Goal: Transaction & Acquisition: Purchase product/service

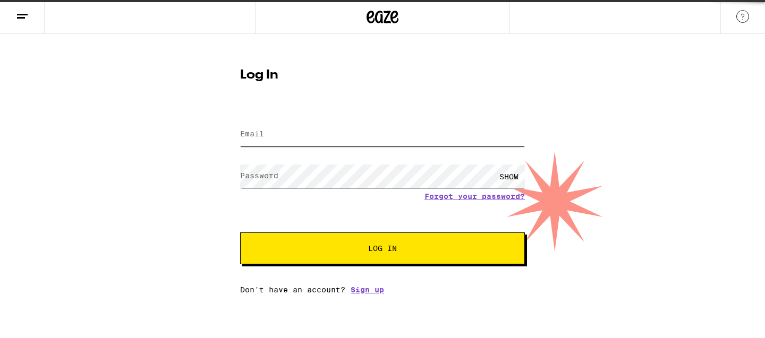
type input "[PERSON_NAME][EMAIL_ADDRESS][PERSON_NAME][DOMAIN_NAME]"
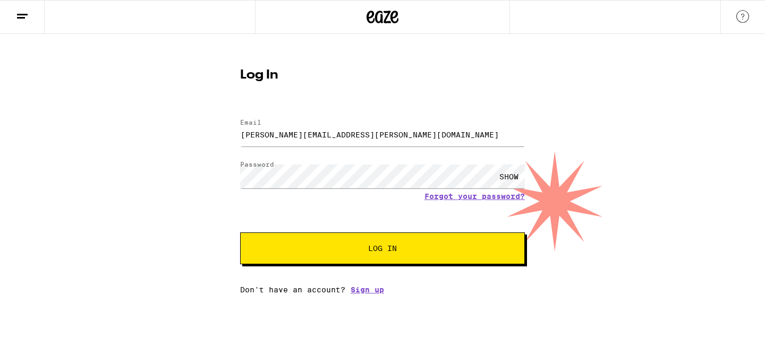
click at [391, 263] on button "Log In" at bounding box center [382, 249] width 285 height 32
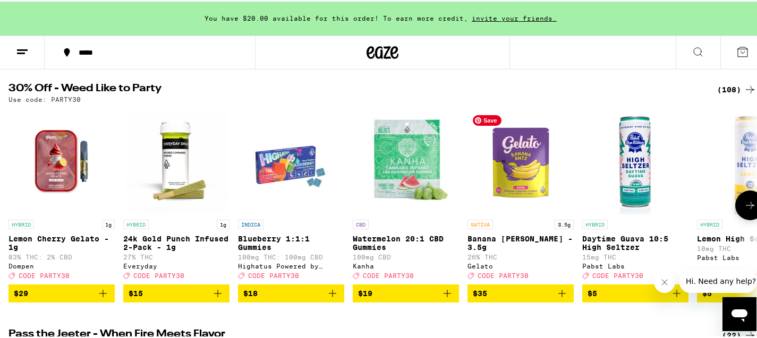
scroll to position [107, 0]
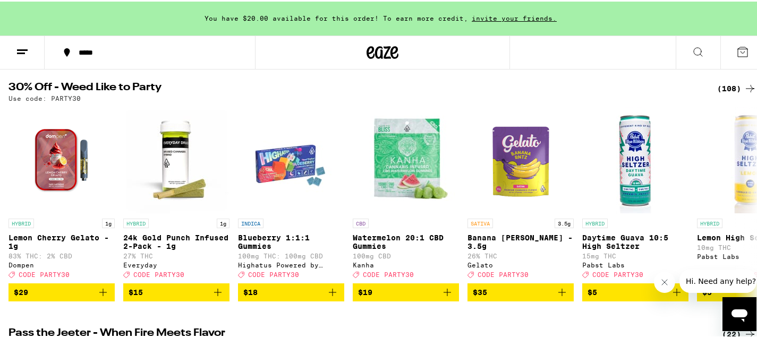
click at [744, 88] on icon at bounding box center [750, 87] width 13 height 13
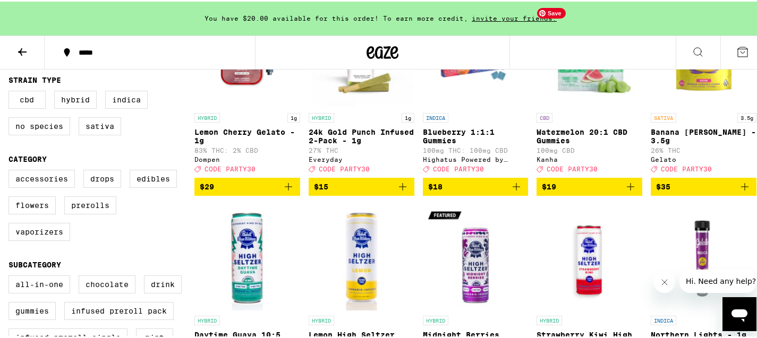
scroll to position [195, 0]
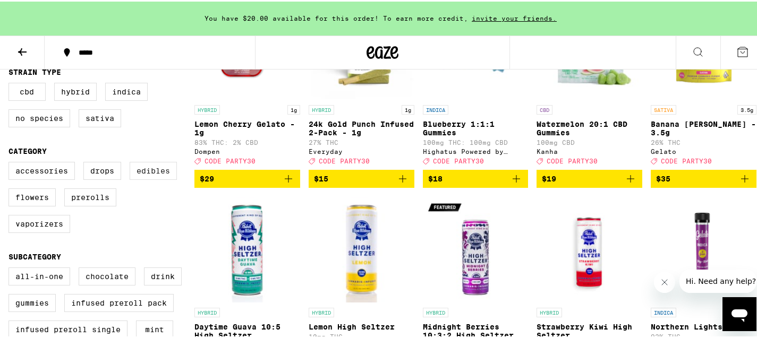
click at [161, 178] on label "Edibles" at bounding box center [153, 169] width 47 height 18
click at [11, 163] on input "Edibles" at bounding box center [11, 162] width 1 height 1
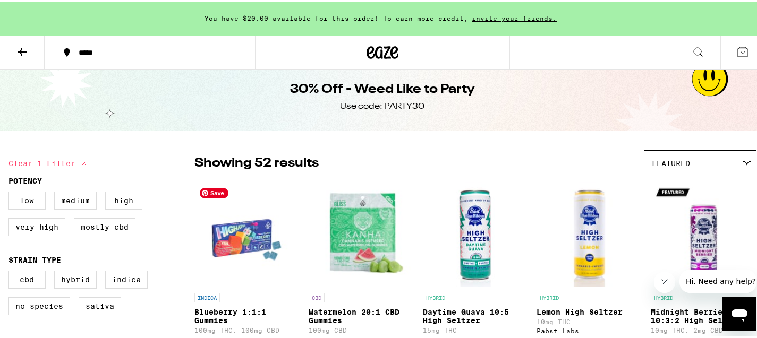
scroll to position [45, 0]
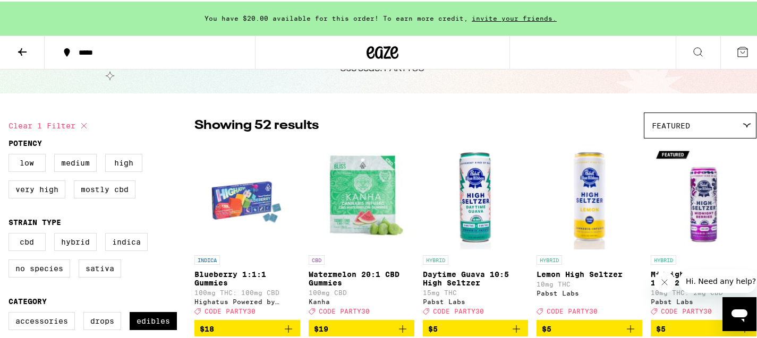
click at [84, 127] on icon at bounding box center [84, 124] width 13 height 13
checkbox input "false"
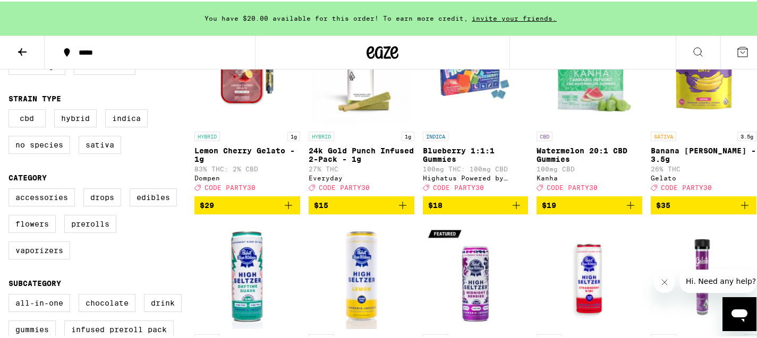
scroll to position [171, 0]
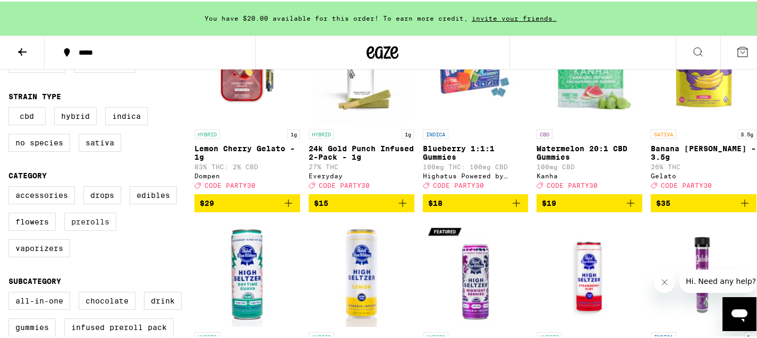
click at [107, 229] on label "Prerolls" at bounding box center [90, 220] width 52 height 18
click at [11, 187] on input "Prerolls" at bounding box center [11, 186] width 1 height 1
checkbox input "true"
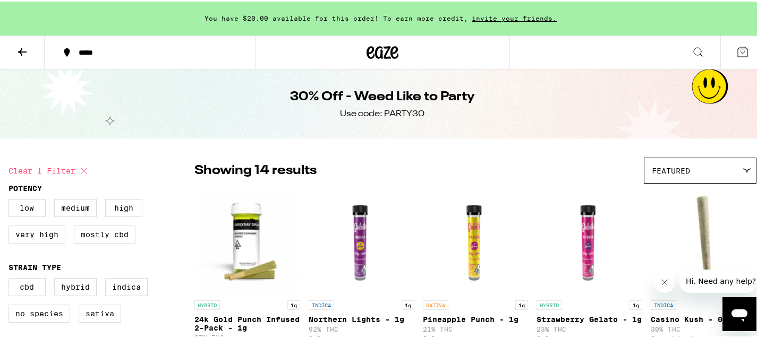
click at [692, 53] on icon at bounding box center [698, 50] width 13 height 13
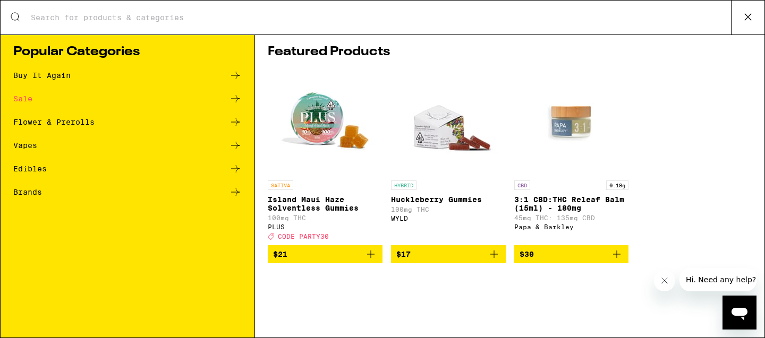
click at [491, 22] on input "Search for Products" at bounding box center [380, 18] width 701 height 10
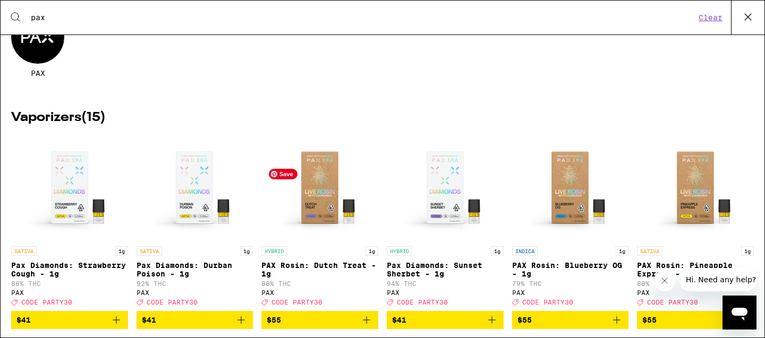
scroll to position [108, 0]
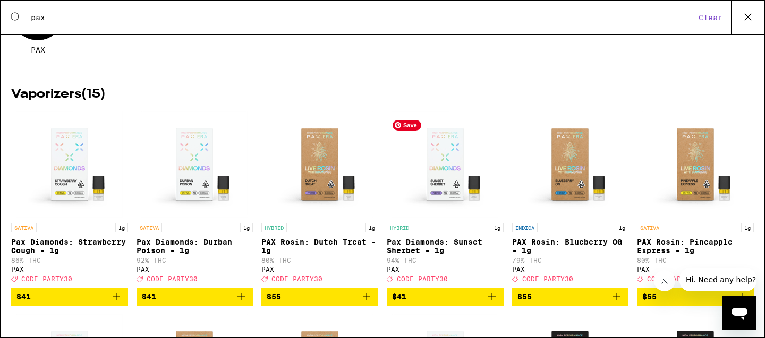
type input "pax"
click at [432, 151] on img "Open page for Pax Diamonds: Sunset Sherbet - 1g from PAX" at bounding box center [445, 165] width 106 height 106
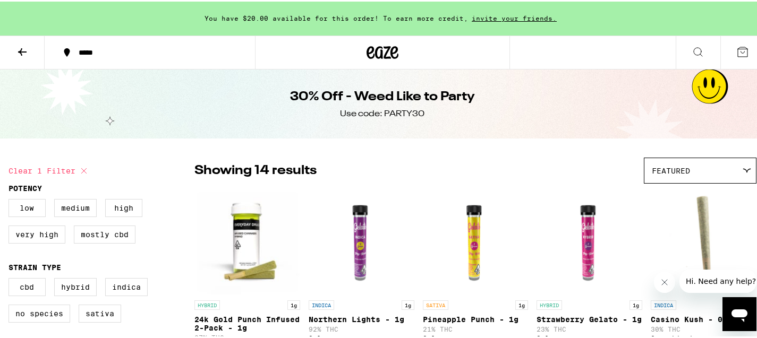
click at [691, 42] on button at bounding box center [698, 51] width 45 height 33
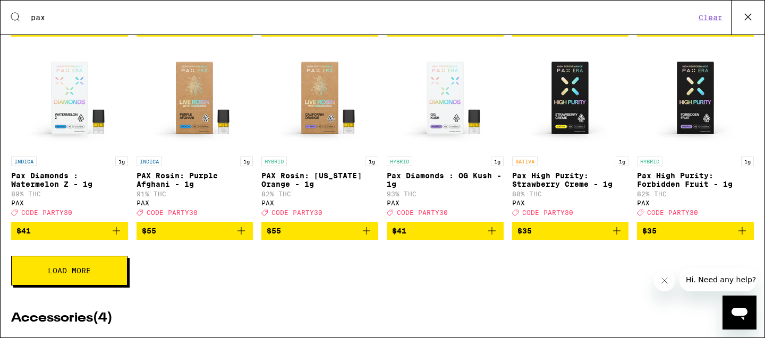
scroll to position [377, 0]
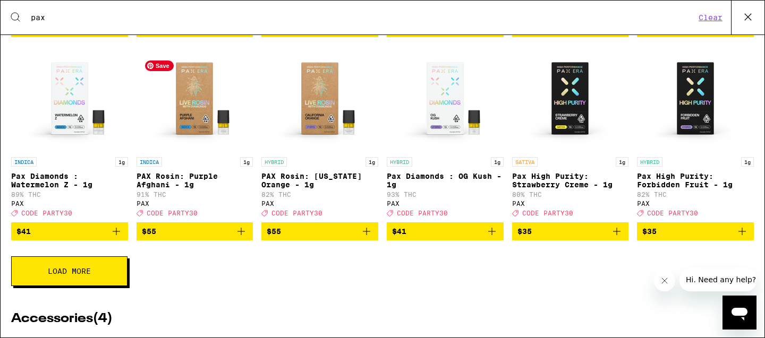
click at [195, 121] on img "Open page for PAX Rosin: Purple Afghani - 1g from PAX" at bounding box center [194, 99] width 106 height 106
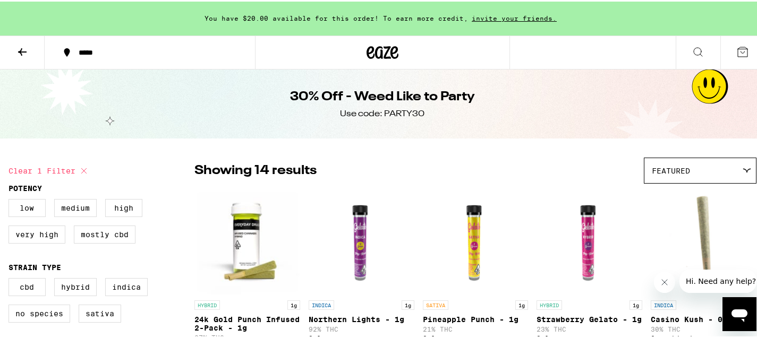
click at [692, 51] on icon at bounding box center [698, 50] width 13 height 13
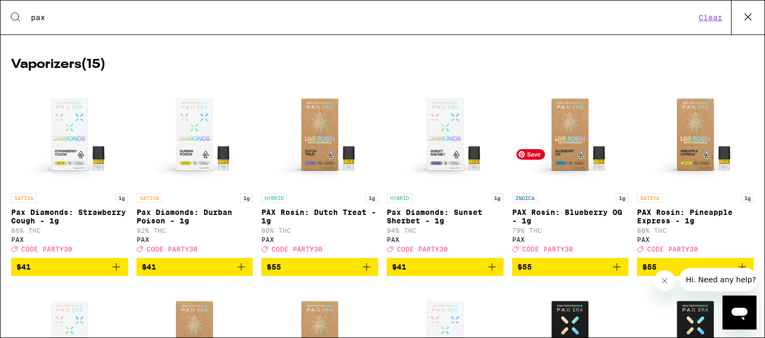
scroll to position [136, 0]
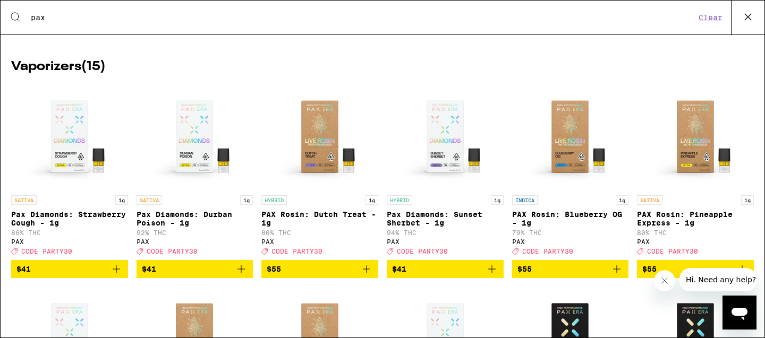
click at [490, 276] on icon "Add to bag" at bounding box center [492, 269] width 13 height 13
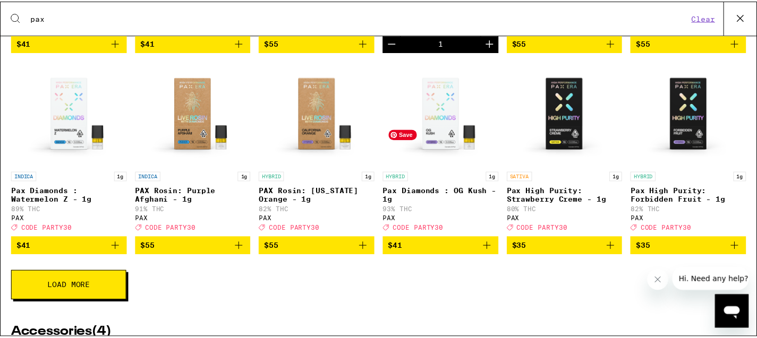
scroll to position [365, 0]
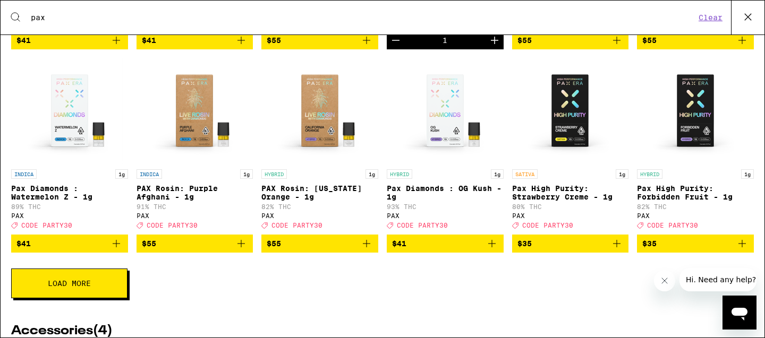
click at [736, 250] on icon "Add to bag" at bounding box center [742, 243] width 13 height 13
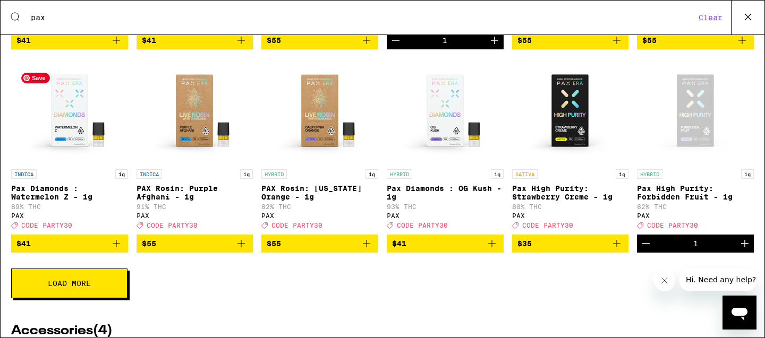
click at [78, 150] on img "Open page for Pax Diamonds : Watermelon Z - 1g from PAX" at bounding box center [69, 111] width 106 height 106
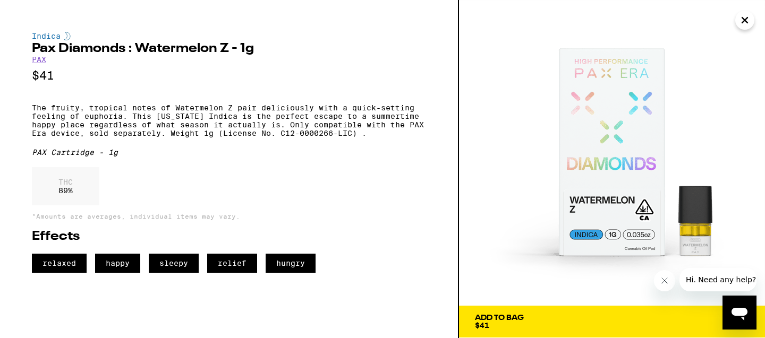
click at [600, 326] on span "Add To Bag $41" at bounding box center [612, 321] width 274 height 15
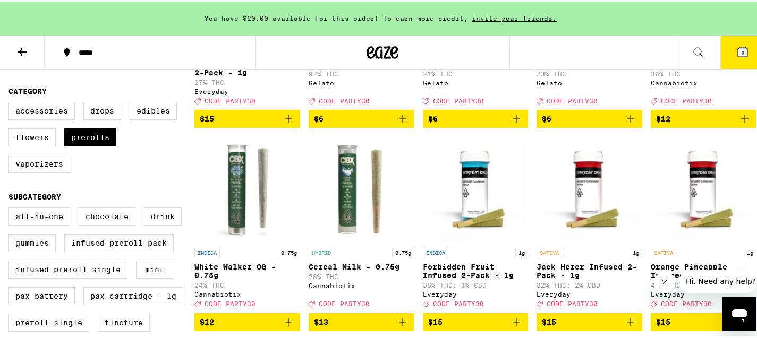
scroll to position [263, 0]
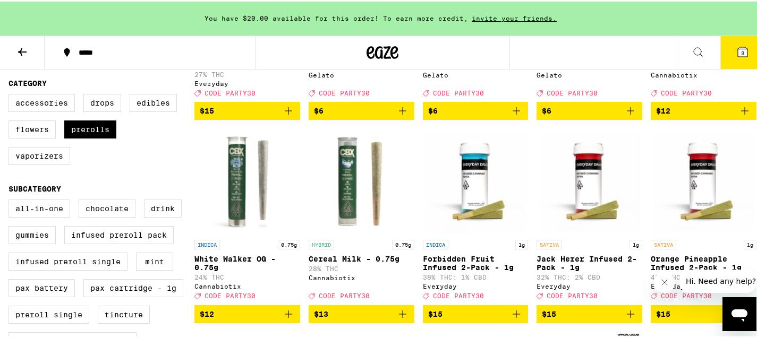
click at [694, 44] on icon at bounding box center [698, 50] width 13 height 13
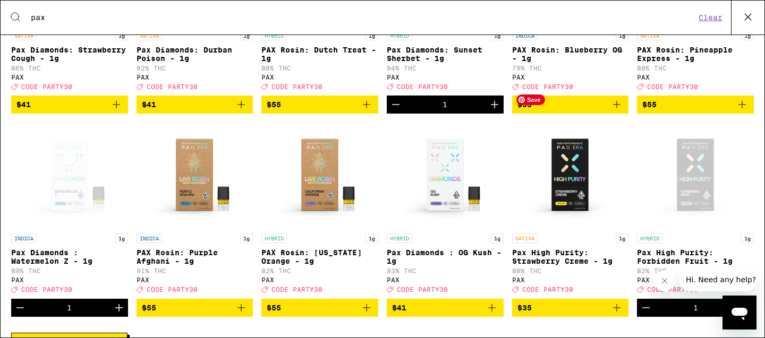
scroll to position [325, 0]
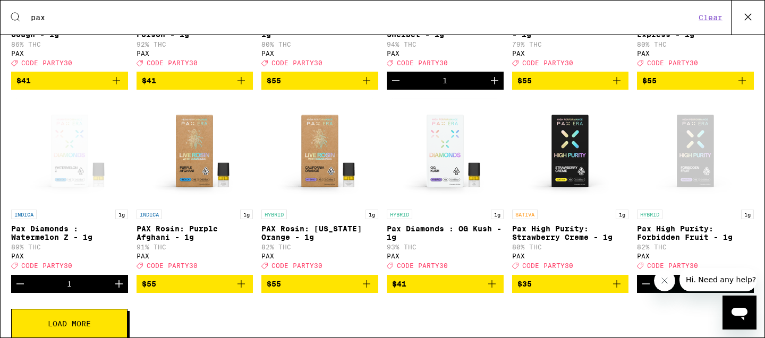
click at [240, 288] on icon "Add to bag" at bounding box center [240, 283] width 7 height 7
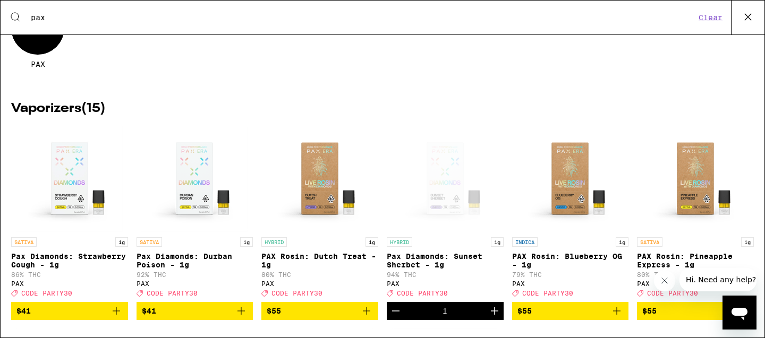
scroll to position [0, 0]
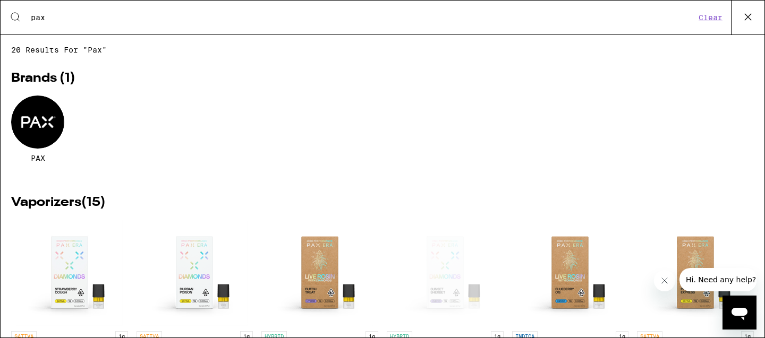
click at [492, 20] on input "pax" at bounding box center [362, 18] width 665 height 10
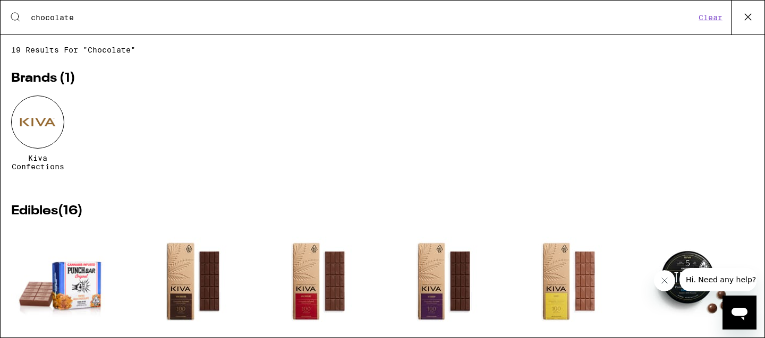
type input "chocolate"
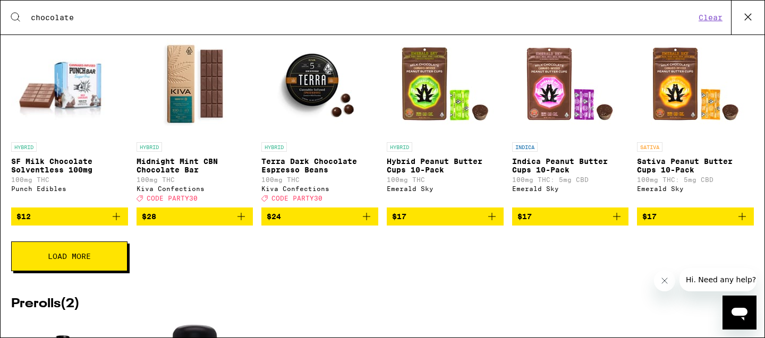
scroll to position [396, 0]
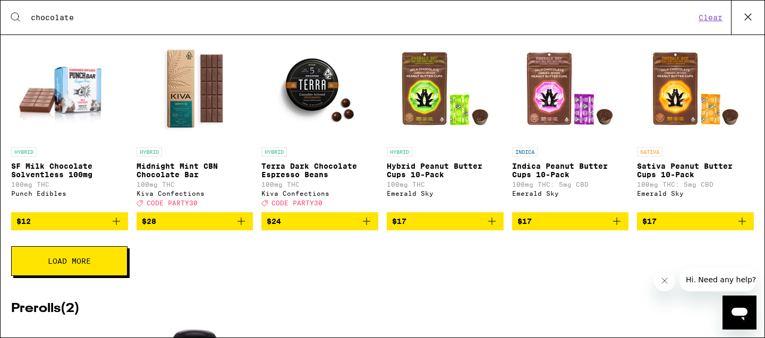
click at [544, 228] on span "$17" at bounding box center [570, 221] width 106 height 13
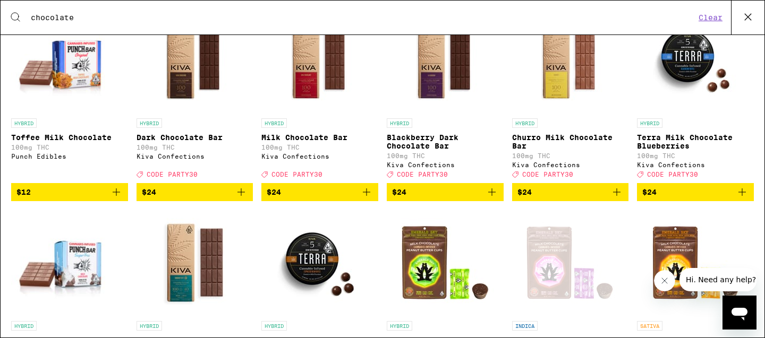
scroll to position [220, 0]
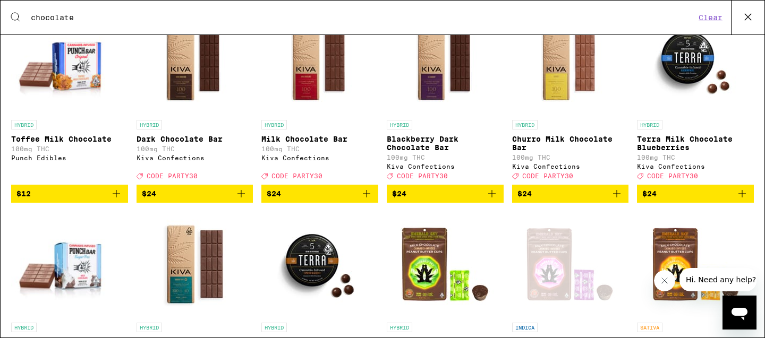
click at [110, 200] on icon "Add to bag" at bounding box center [116, 194] width 13 height 13
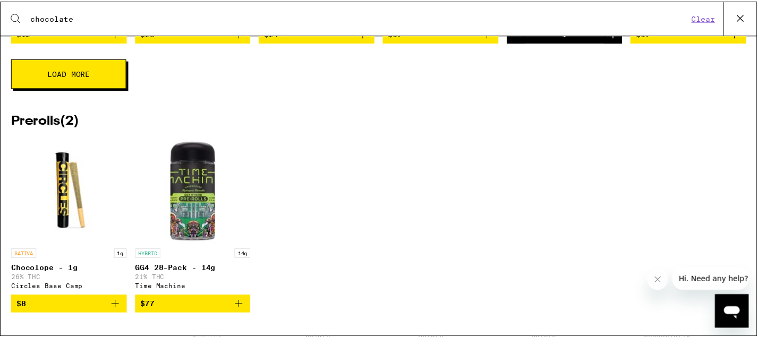
scroll to position [0, 0]
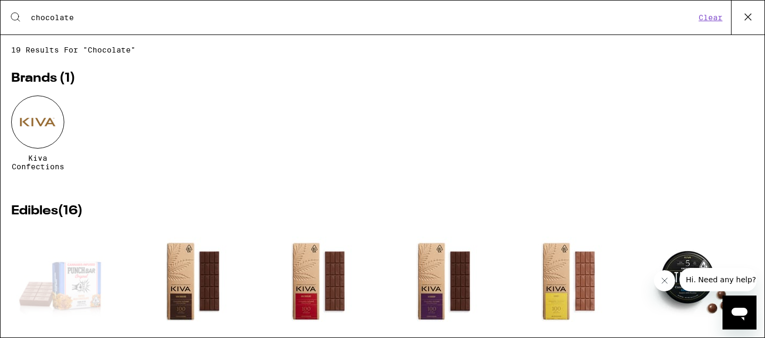
click at [745, 21] on icon at bounding box center [748, 17] width 16 height 16
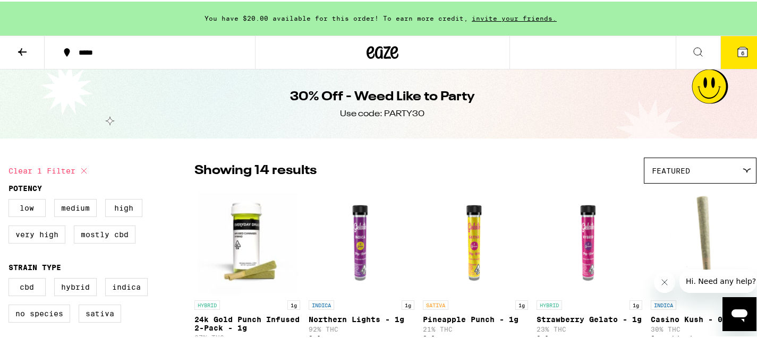
click at [738, 52] on icon at bounding box center [743, 51] width 10 height 10
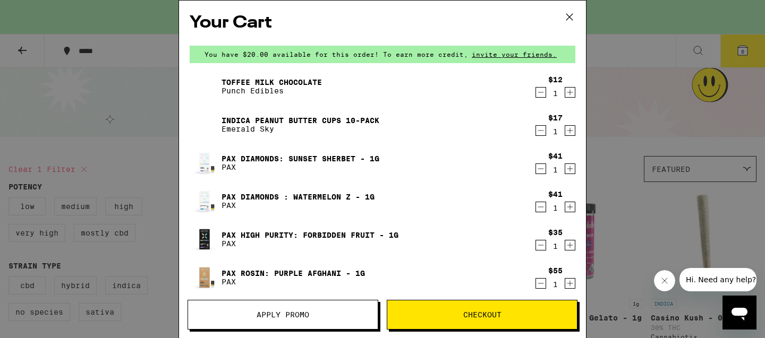
click at [323, 321] on button "Apply Promo" at bounding box center [283, 315] width 191 height 30
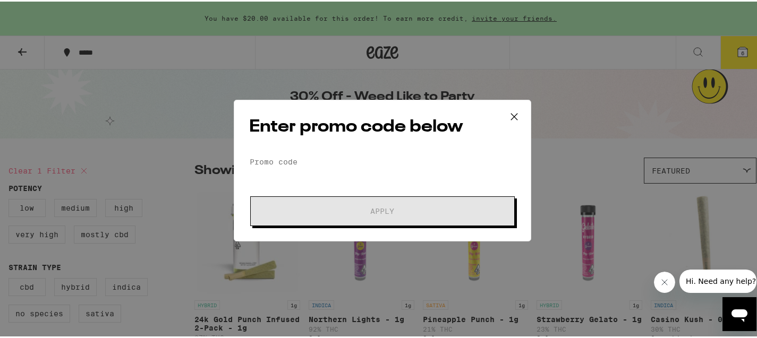
drag, startPoint x: 499, startPoint y: 107, endPoint x: 503, endPoint y: 174, distance: 67.6
click at [503, 176] on div "Enter promo code below Promo Code Apply" at bounding box center [382, 169] width 297 height 142
click at [511, 114] on icon at bounding box center [514, 115] width 6 height 6
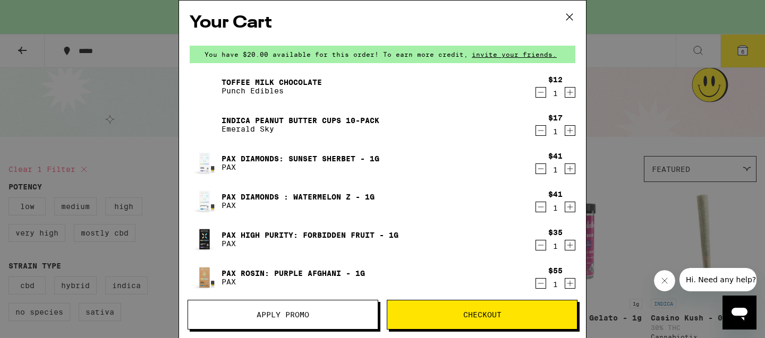
click at [641, 98] on div "Your Cart You have $20.00 available for this order! To earn more credit, invite…" at bounding box center [382, 169] width 765 height 338
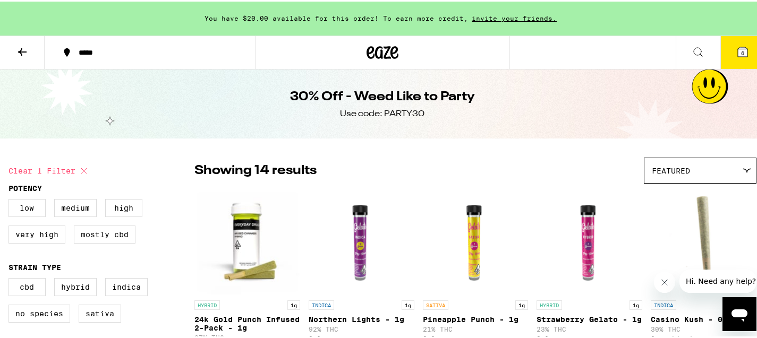
click at [404, 110] on div "Use code: PARTY30" at bounding box center [382, 113] width 84 height 12
copy div "PARTY30"
click at [738, 53] on icon at bounding box center [743, 51] width 10 height 10
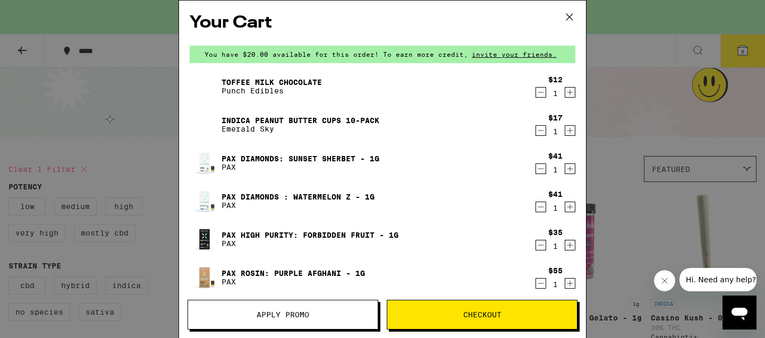
click at [312, 322] on button "Apply Promo" at bounding box center [283, 315] width 191 height 30
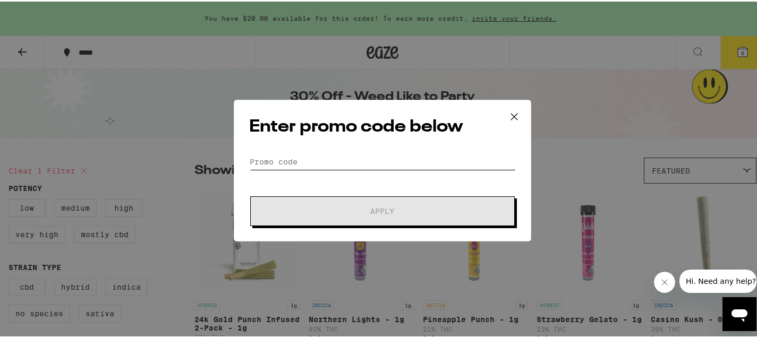
click at [323, 159] on input "Promo Code" at bounding box center [382, 160] width 267 height 16
paste input "PARTY30"
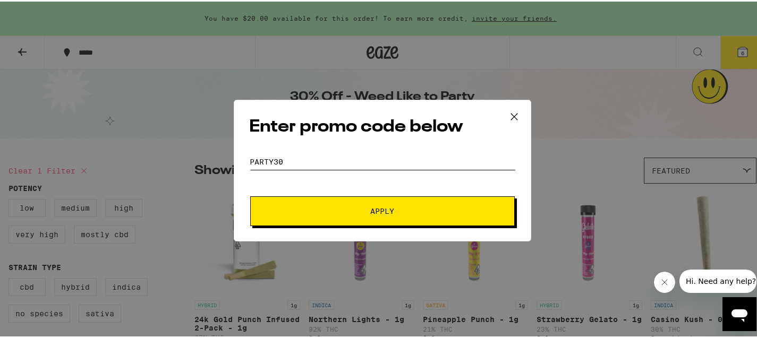
type input "PARTY30"
click at [343, 212] on span "Apply" at bounding box center [382, 209] width 191 height 7
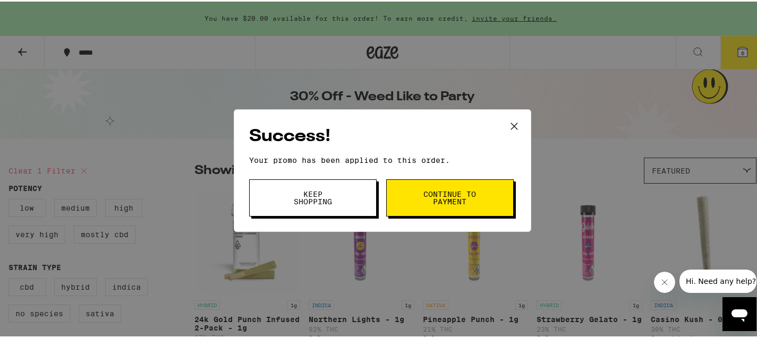
click at [423, 200] on span "Continue to payment" at bounding box center [450, 196] width 54 height 15
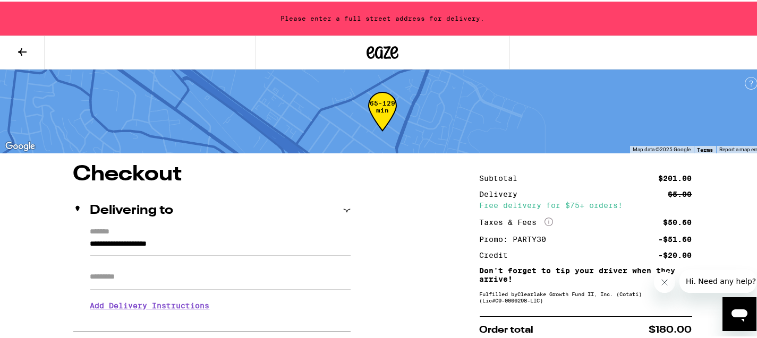
click at [19, 49] on icon at bounding box center [22, 50] width 13 height 13
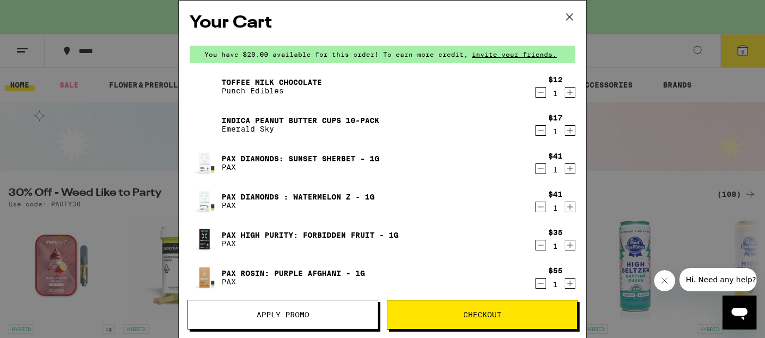
click at [536, 283] on icon "Decrement" at bounding box center [541, 283] width 10 height 13
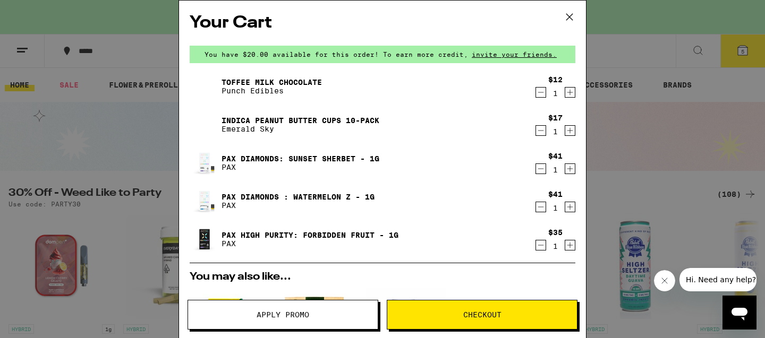
click at [536, 134] on icon "Decrement" at bounding box center [541, 130] width 10 height 13
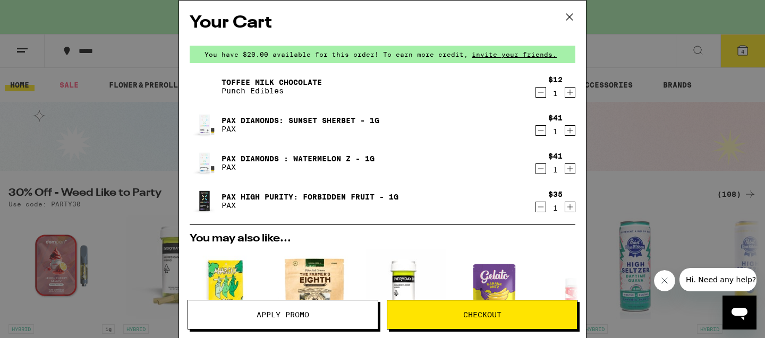
click at [570, 20] on icon at bounding box center [569, 17] width 16 height 16
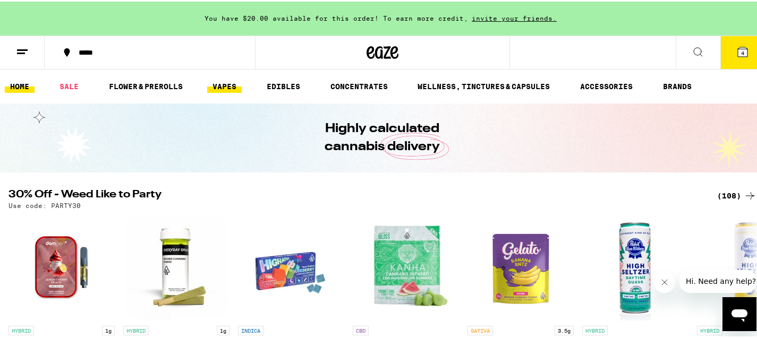
click at [223, 83] on link "VAPES" at bounding box center [224, 85] width 35 height 13
click at [224, 82] on link "VAPES" at bounding box center [224, 85] width 35 height 13
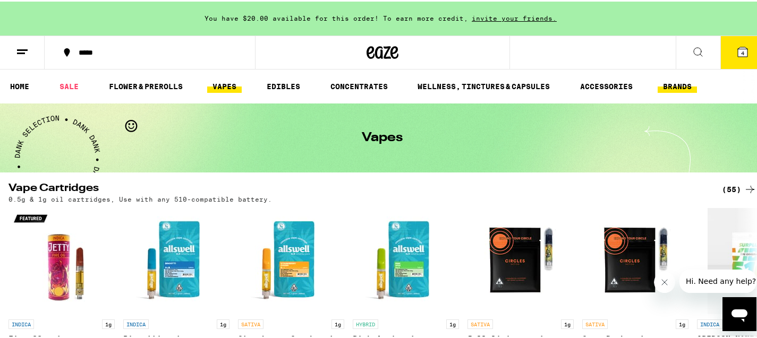
click at [683, 89] on link "BRANDS" at bounding box center [677, 85] width 39 height 13
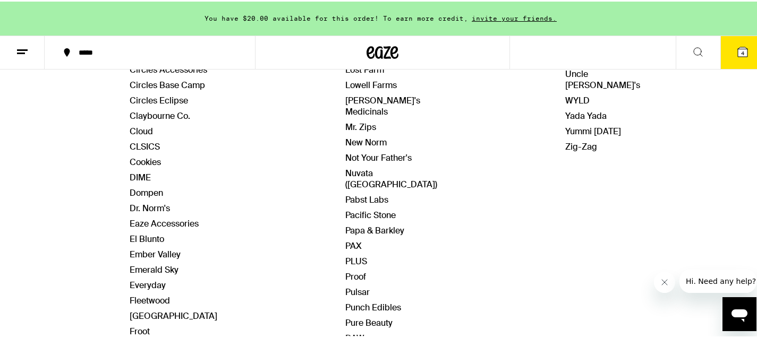
scroll to position [336, 0]
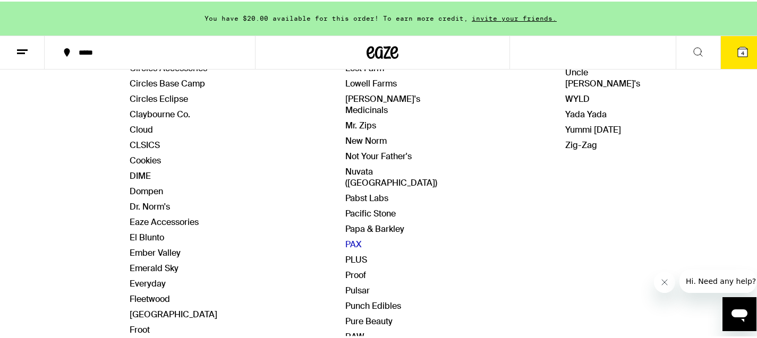
click at [345, 237] on link "PAX" at bounding box center [353, 242] width 16 height 11
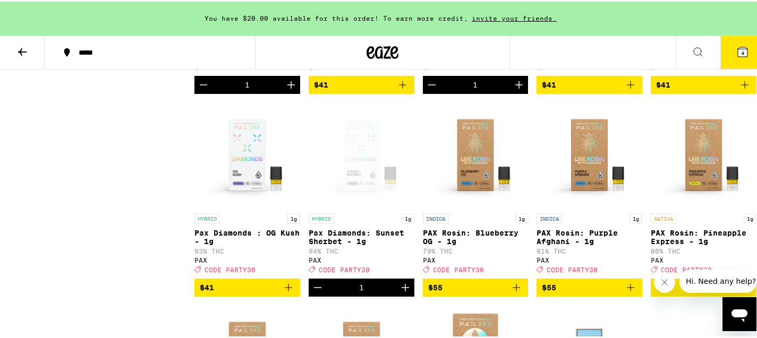
scroll to position [688, 0]
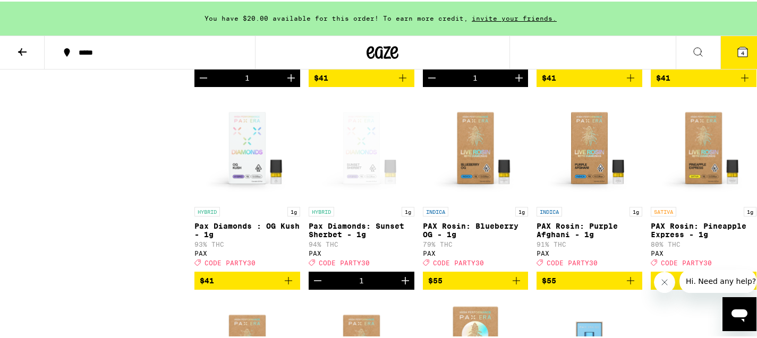
click at [289, 286] on icon "Add to bag" at bounding box center [288, 279] width 13 height 13
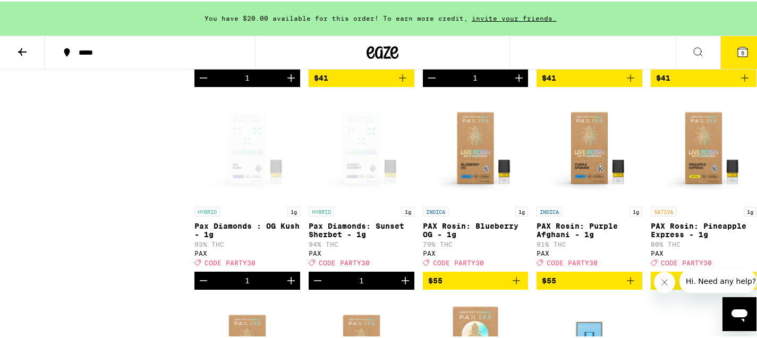
click at [206, 286] on icon "Decrement" at bounding box center [203, 279] width 13 height 13
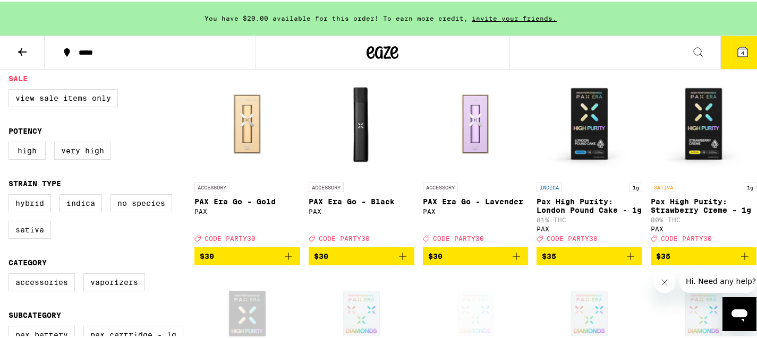
scroll to position [305, 0]
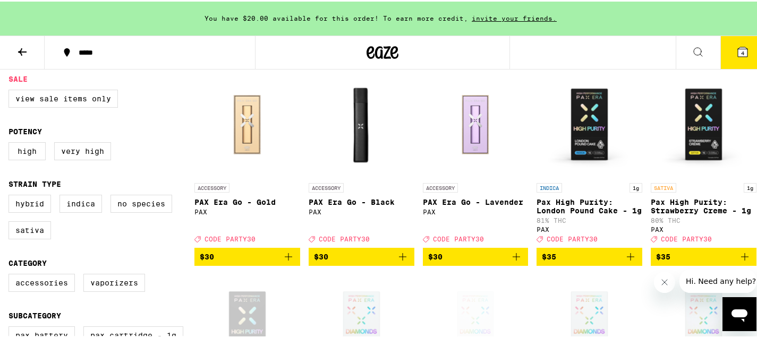
click at [624, 258] on icon "Add to bag" at bounding box center [630, 255] width 13 height 13
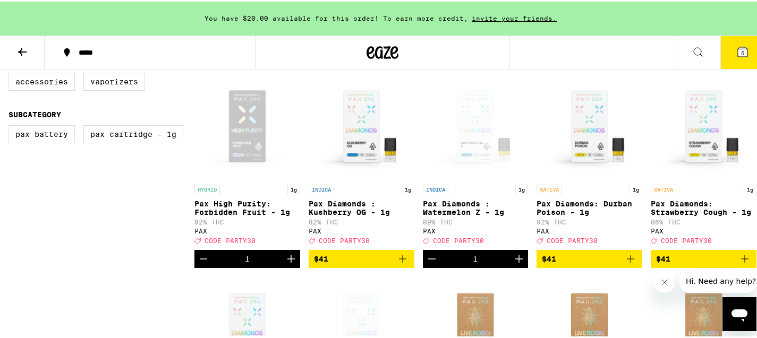
scroll to position [532, 0]
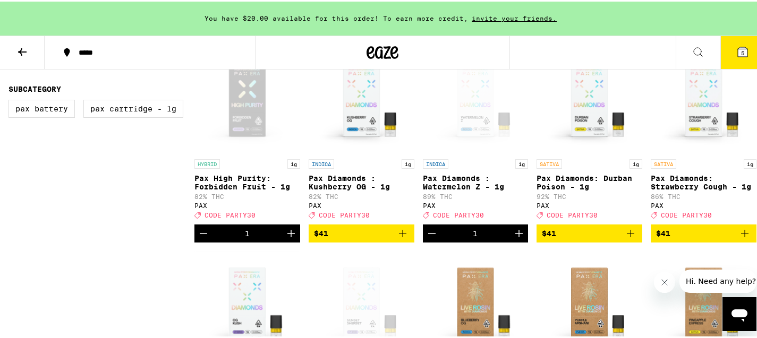
click at [743, 51] on button "5" at bounding box center [742, 51] width 45 height 33
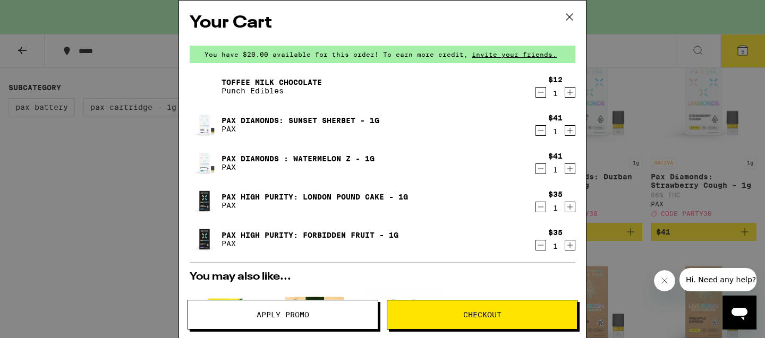
click at [329, 319] on button "Apply Promo" at bounding box center [283, 315] width 191 height 30
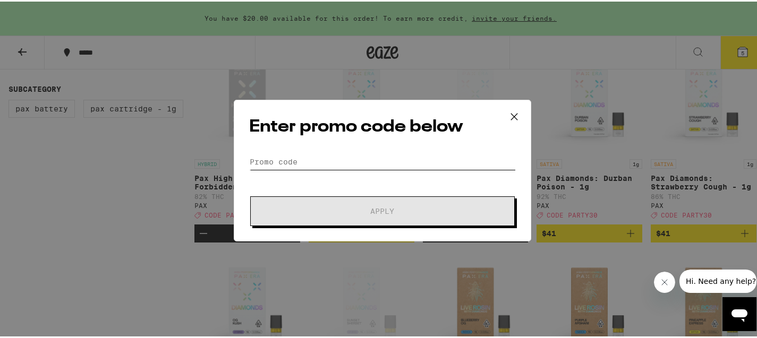
click at [348, 166] on input "Promo Code" at bounding box center [382, 160] width 267 height 16
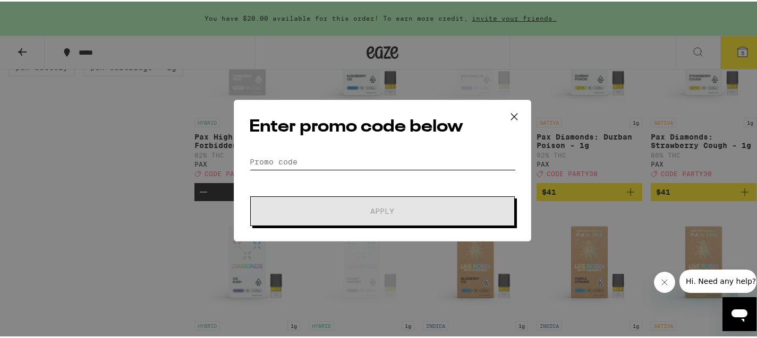
scroll to position [577, 0]
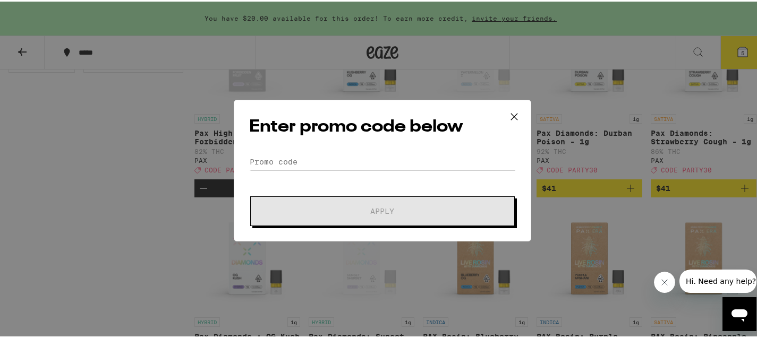
click at [293, 164] on input "Promo Code" at bounding box center [382, 160] width 267 height 16
paste input "PARTY30"
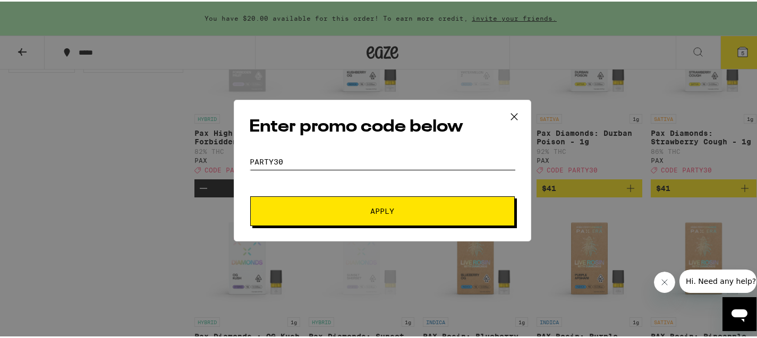
type input "PARTY30"
click at [343, 219] on button "Apply" at bounding box center [382, 210] width 265 height 30
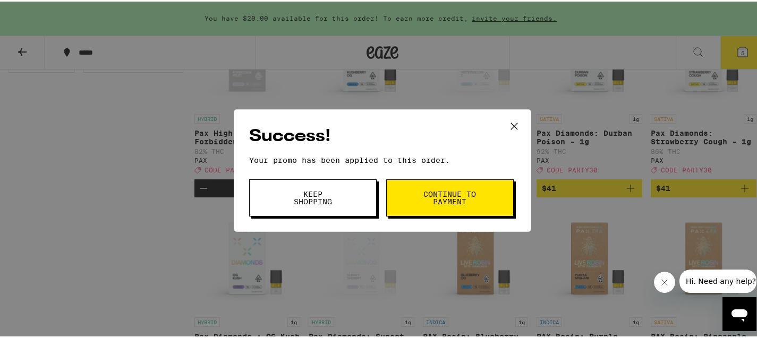
click at [409, 191] on button "Continue to payment" at bounding box center [449, 196] width 127 height 37
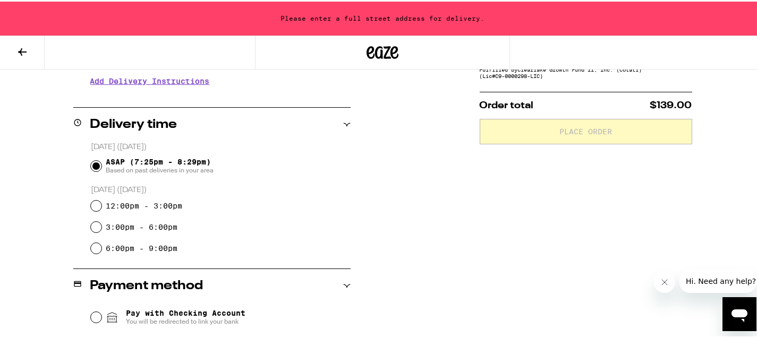
scroll to position [226, 0]
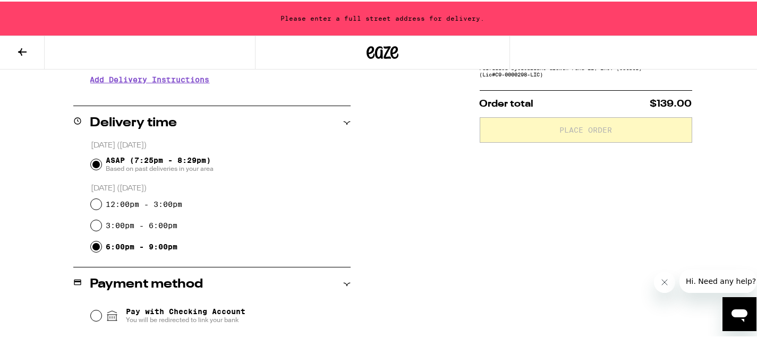
click at [96, 249] on input "6:00pm - 9:00pm" at bounding box center [96, 245] width 11 height 11
radio input "true"
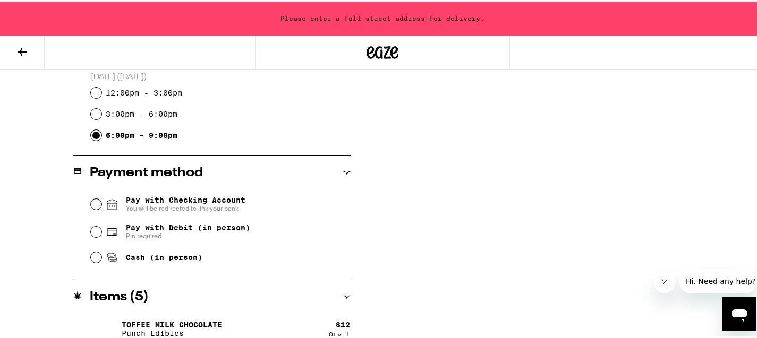
scroll to position [339, 0]
click at [93, 233] on input "Pay with Debit (in person) Pin required" at bounding box center [96, 229] width 11 height 11
radio input "true"
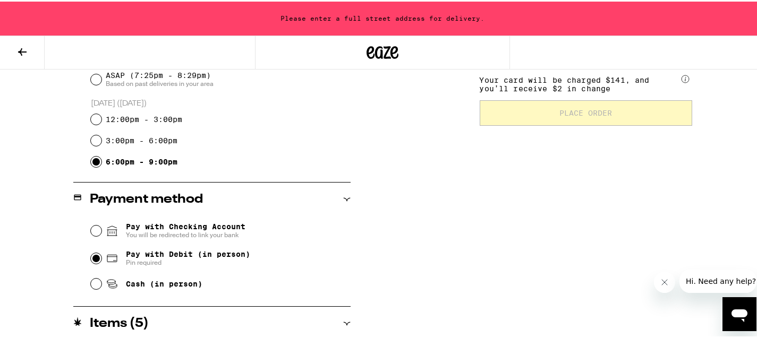
scroll to position [317, 0]
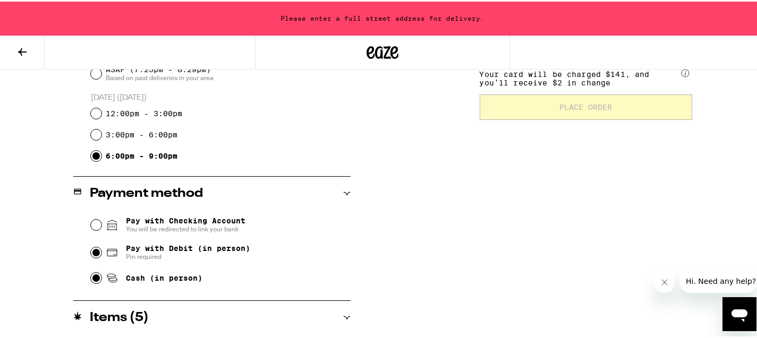
click at [92, 282] on input "Cash (in person)" at bounding box center [96, 276] width 11 height 11
radio input "true"
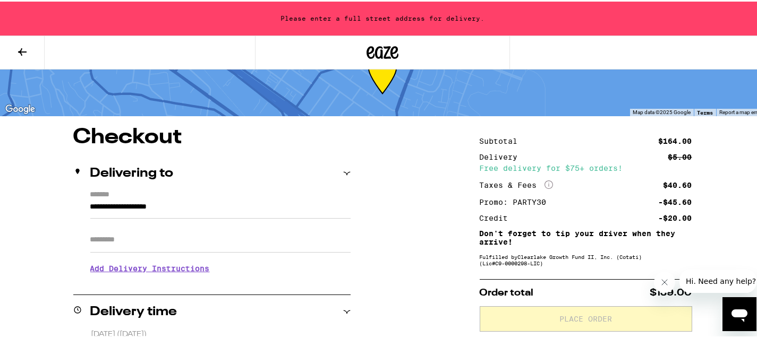
scroll to position [0, 0]
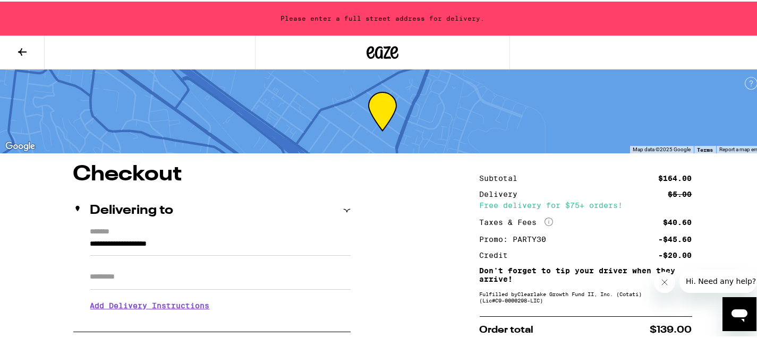
click at [212, 242] on input "**********" at bounding box center [220, 245] width 260 height 18
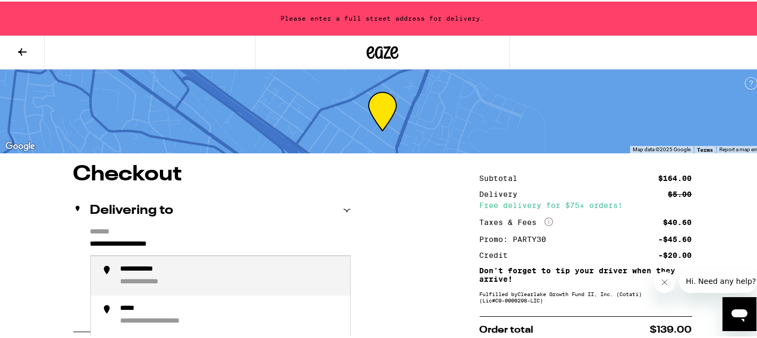
click at [212, 242] on input "**********" at bounding box center [220, 245] width 260 height 18
click at [210, 273] on div "**********" at bounding box center [231, 274] width 221 height 23
type input "**********"
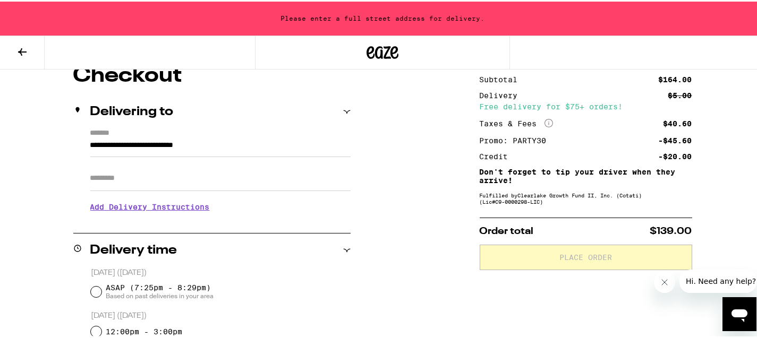
scroll to position [103, 0]
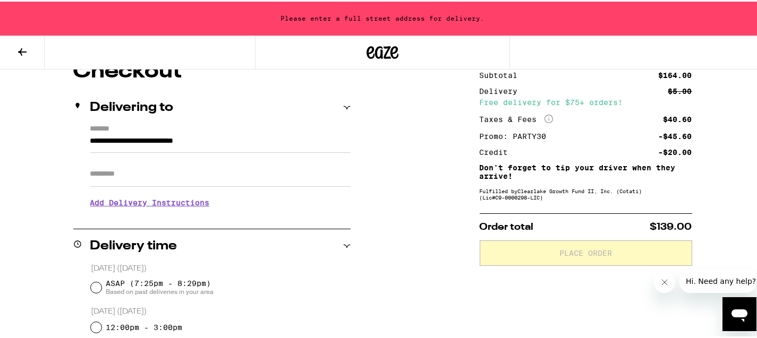
click at [187, 205] on h3 "Add Delivery Instructions" at bounding box center [220, 201] width 260 height 24
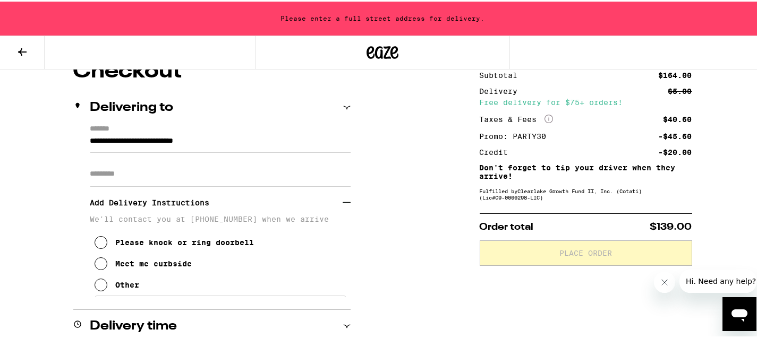
click at [102, 289] on icon at bounding box center [101, 283] width 13 height 13
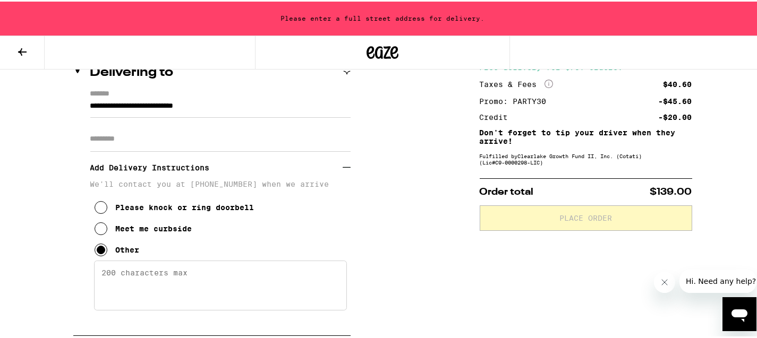
scroll to position [172, 0]
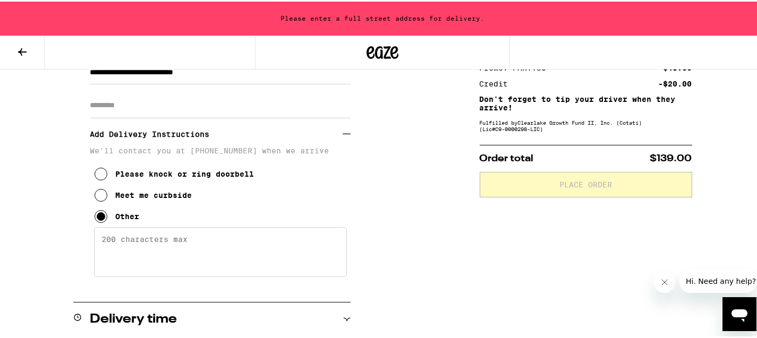
click at [98, 195] on icon at bounding box center [101, 194] width 13 height 13
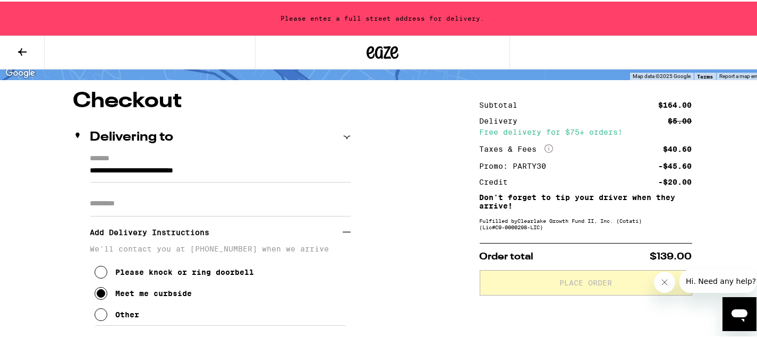
scroll to position [0, 0]
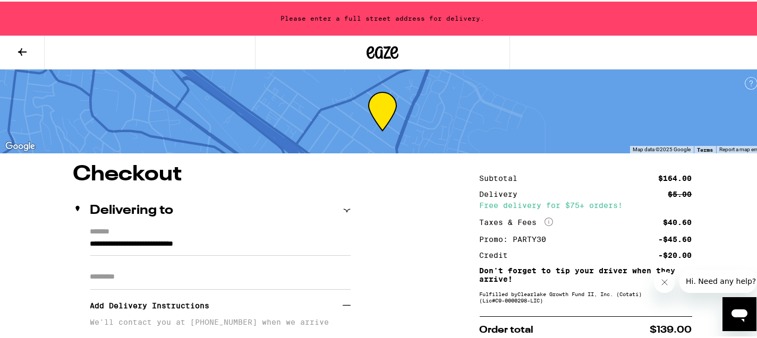
click at [238, 272] on input "Apt/Suite" at bounding box center [220, 275] width 260 height 25
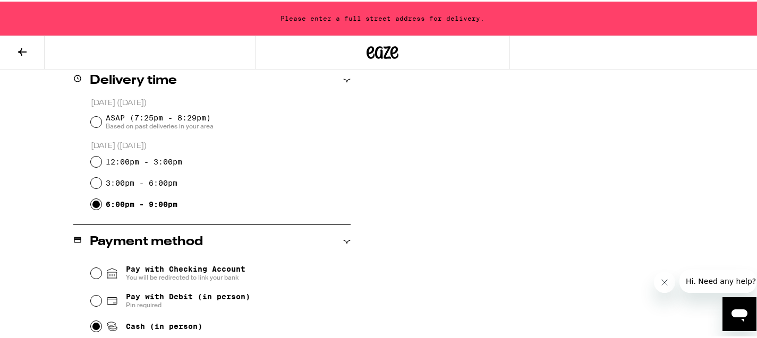
scroll to position [361, 0]
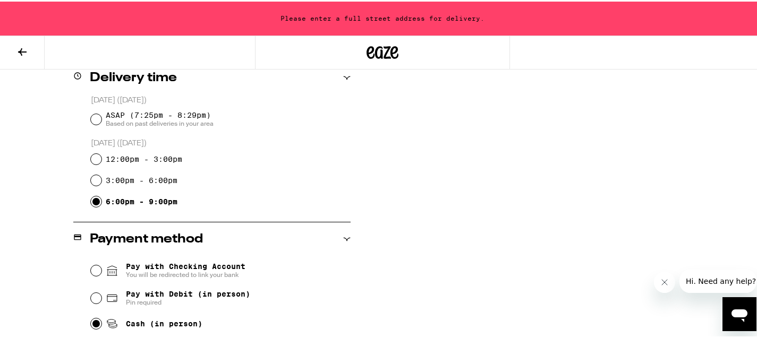
type input "***"
click at [95, 178] on input "3:00pm - 6:00pm" at bounding box center [96, 179] width 11 height 11
radio input "true"
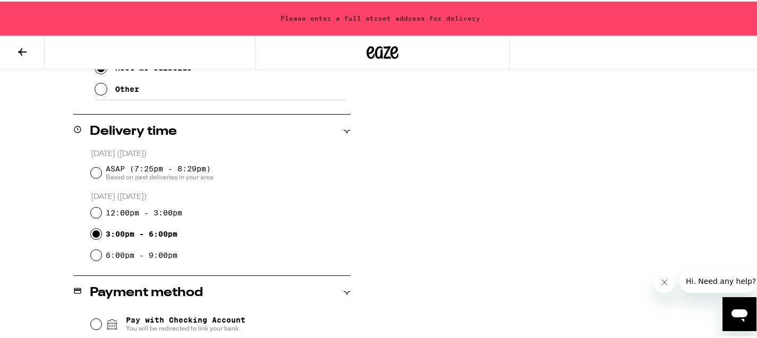
scroll to position [314, 0]
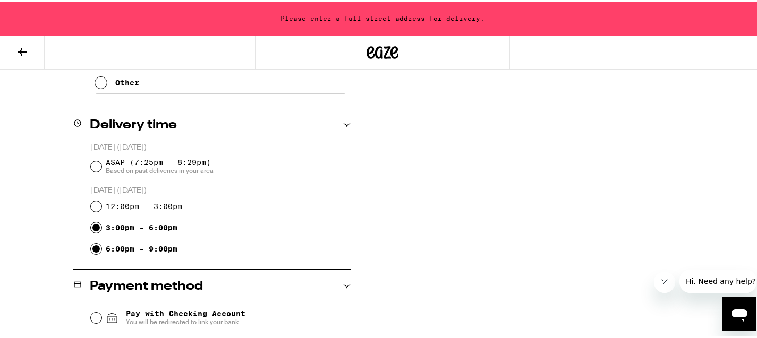
click at [93, 250] on input "6:00pm - 9:00pm" at bounding box center [96, 247] width 11 height 11
radio input "true"
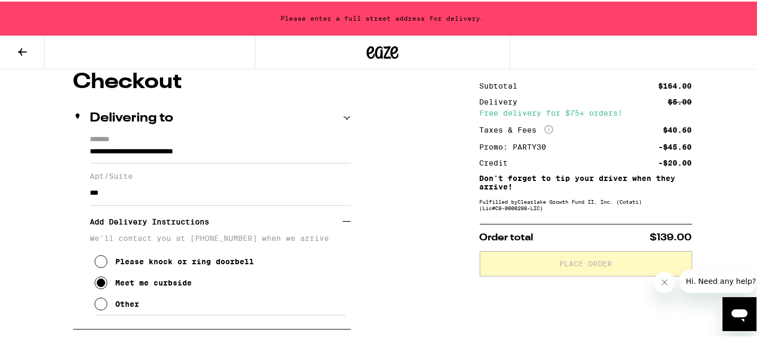
scroll to position [91, 0]
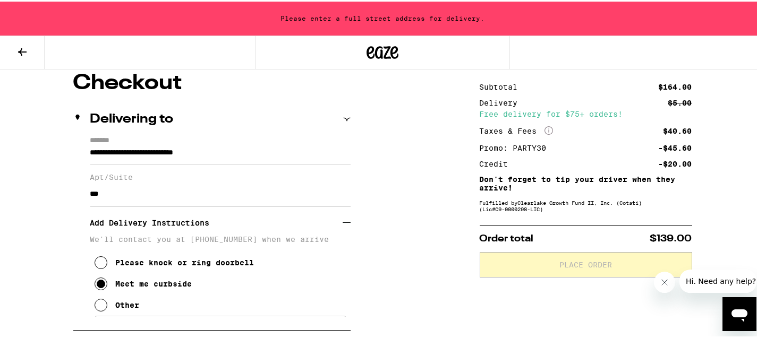
click at [745, 321] on icon "Open messaging window" at bounding box center [739, 314] width 19 height 19
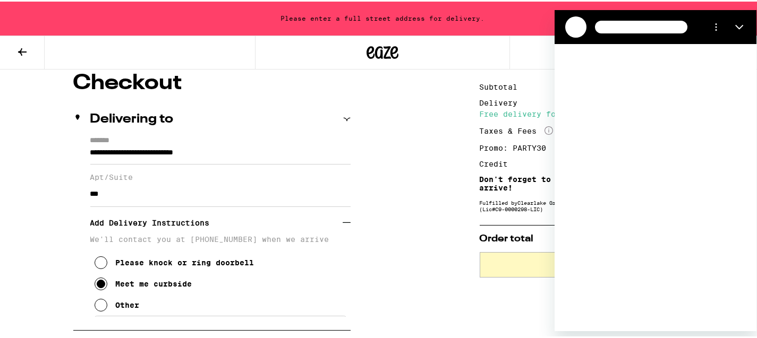
scroll to position [0, 0]
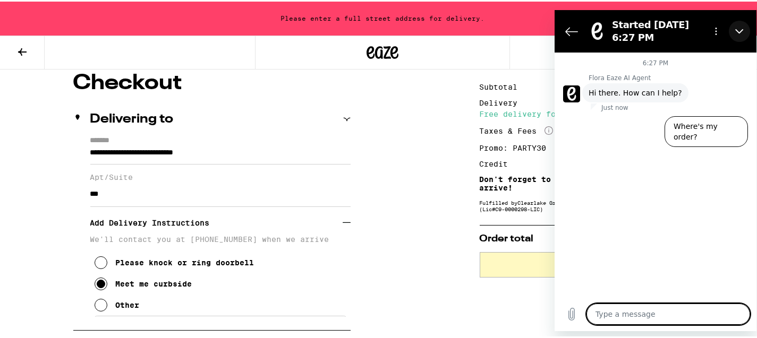
click at [738, 32] on icon "Close" at bounding box center [739, 31] width 8 height 5
type textarea "x"
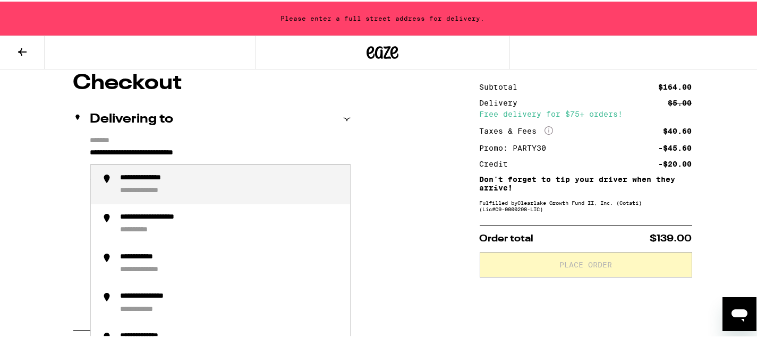
click at [167, 149] on input "**********" at bounding box center [220, 154] width 260 height 18
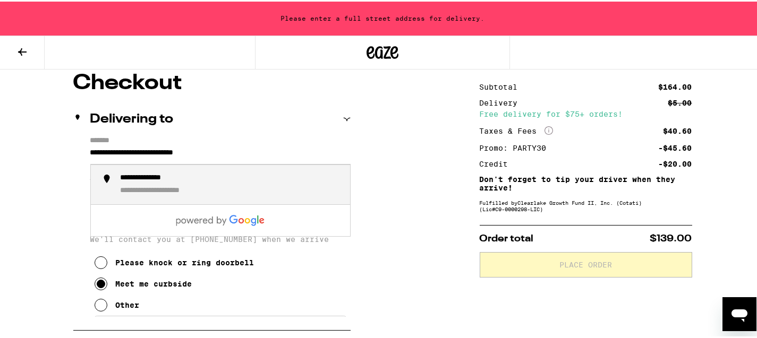
click at [167, 185] on div "**********" at bounding box center [231, 183] width 221 height 23
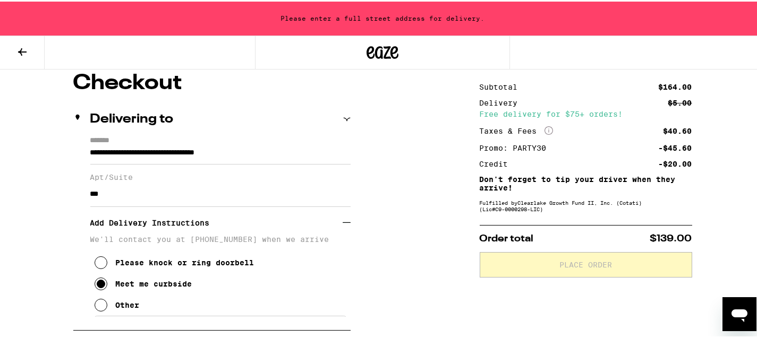
type input "**********"
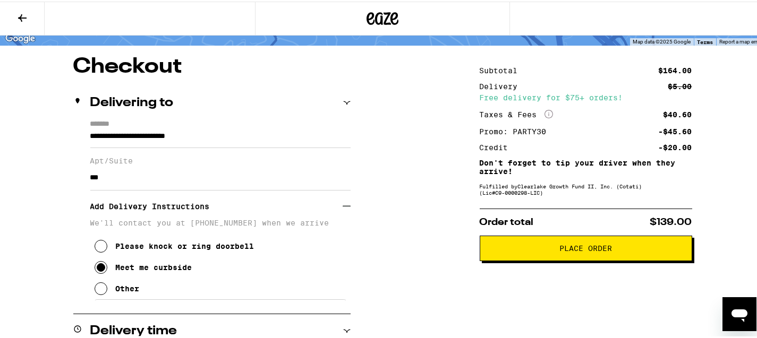
scroll to position [62, 0]
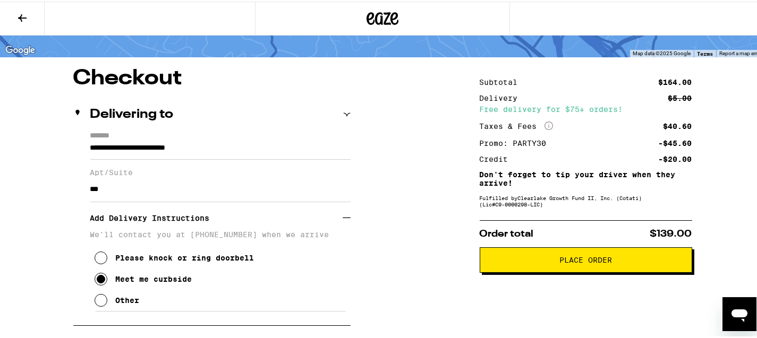
click at [509, 259] on span "Place Order" at bounding box center [586, 258] width 194 height 7
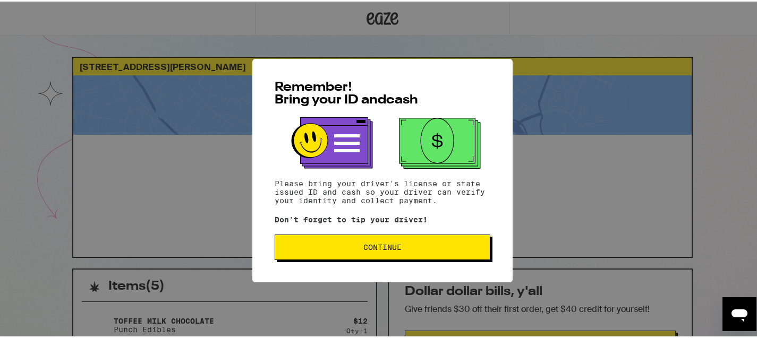
click at [379, 249] on span "Continue" at bounding box center [382, 245] width 38 height 7
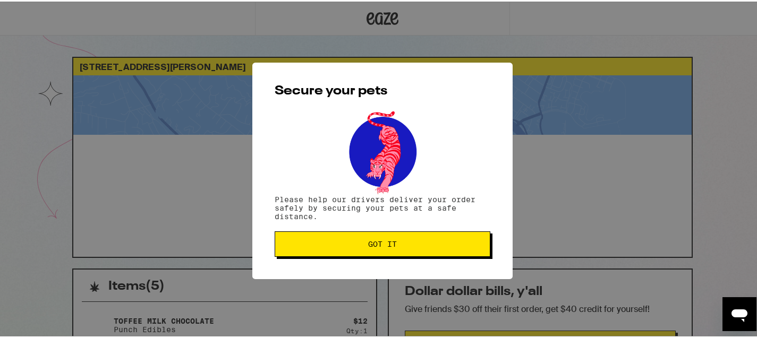
click at [379, 249] on button "Got it" at bounding box center [383, 242] width 216 height 25
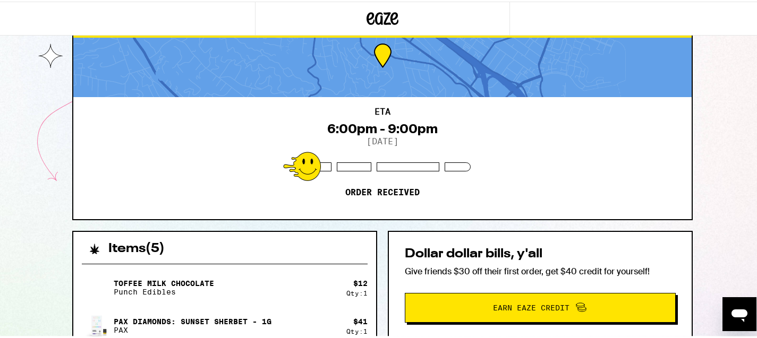
scroll to position [13, 0]
